Goal: Book appointment/travel/reservation

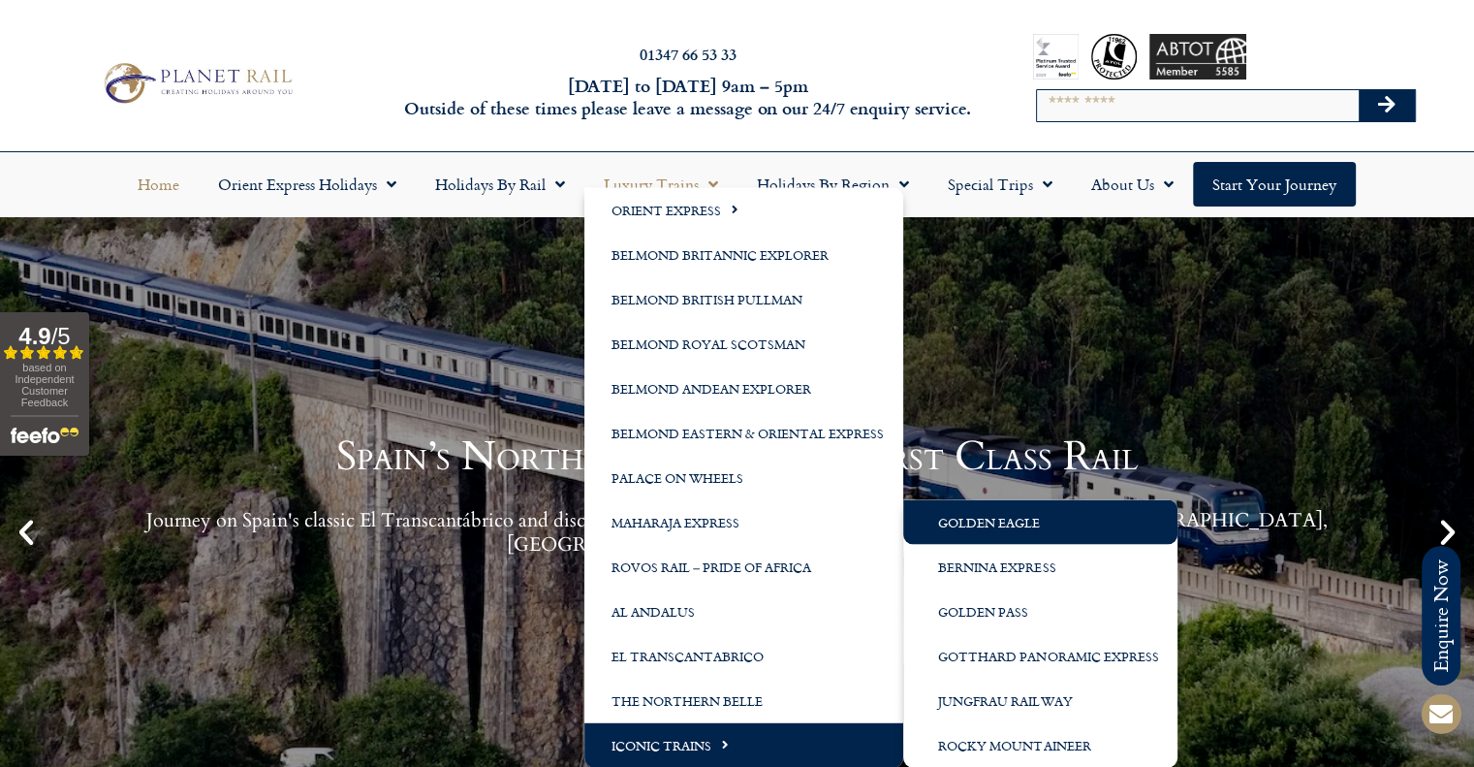
click at [1026, 519] on link "Golden Eagle" at bounding box center [1040, 521] width 274 height 45
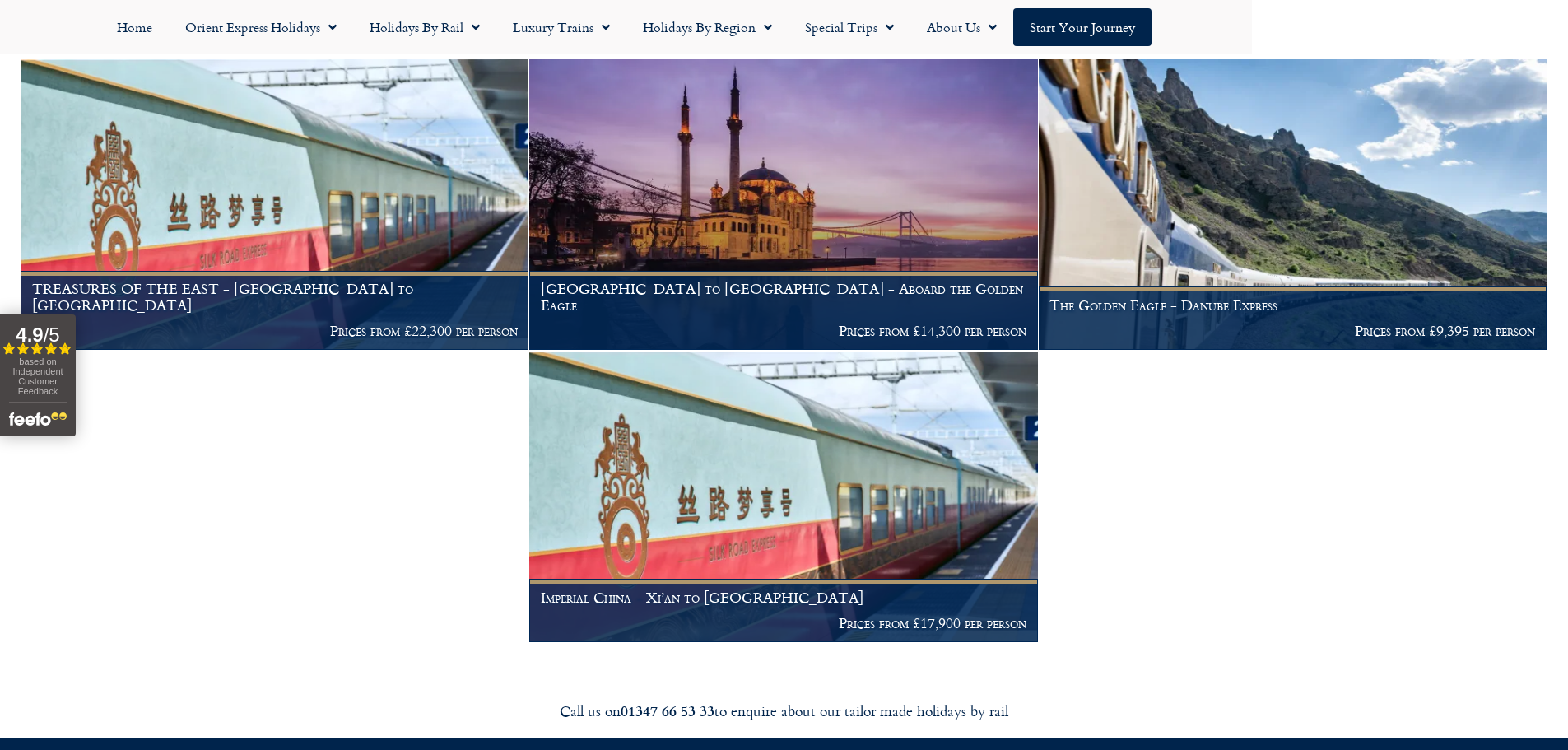
scroll to position [330, 0]
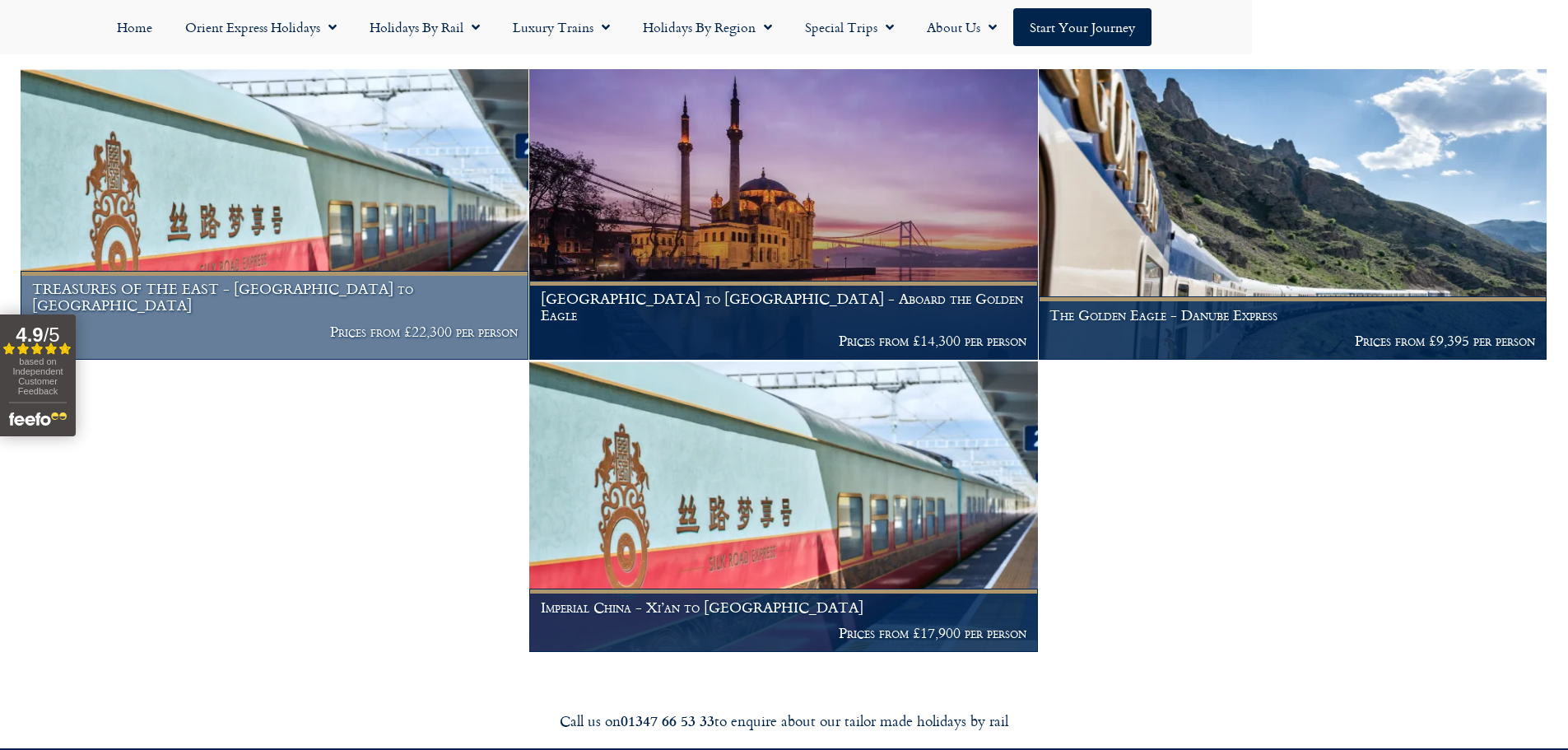
click at [274, 186] on img at bounding box center [274, 214] width 508 height 290
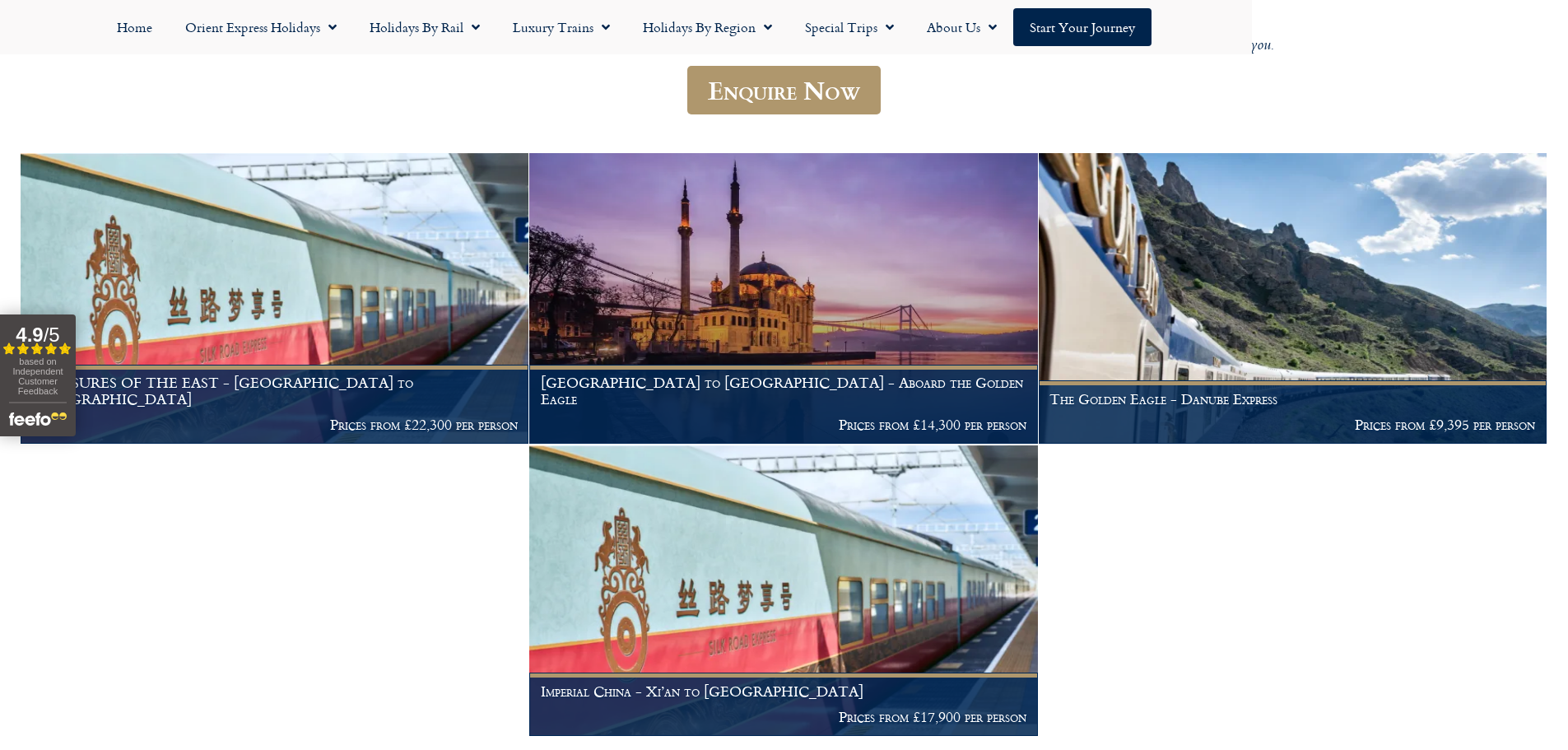
scroll to position [83, 0]
